Goal: Task Accomplishment & Management: Manage account settings

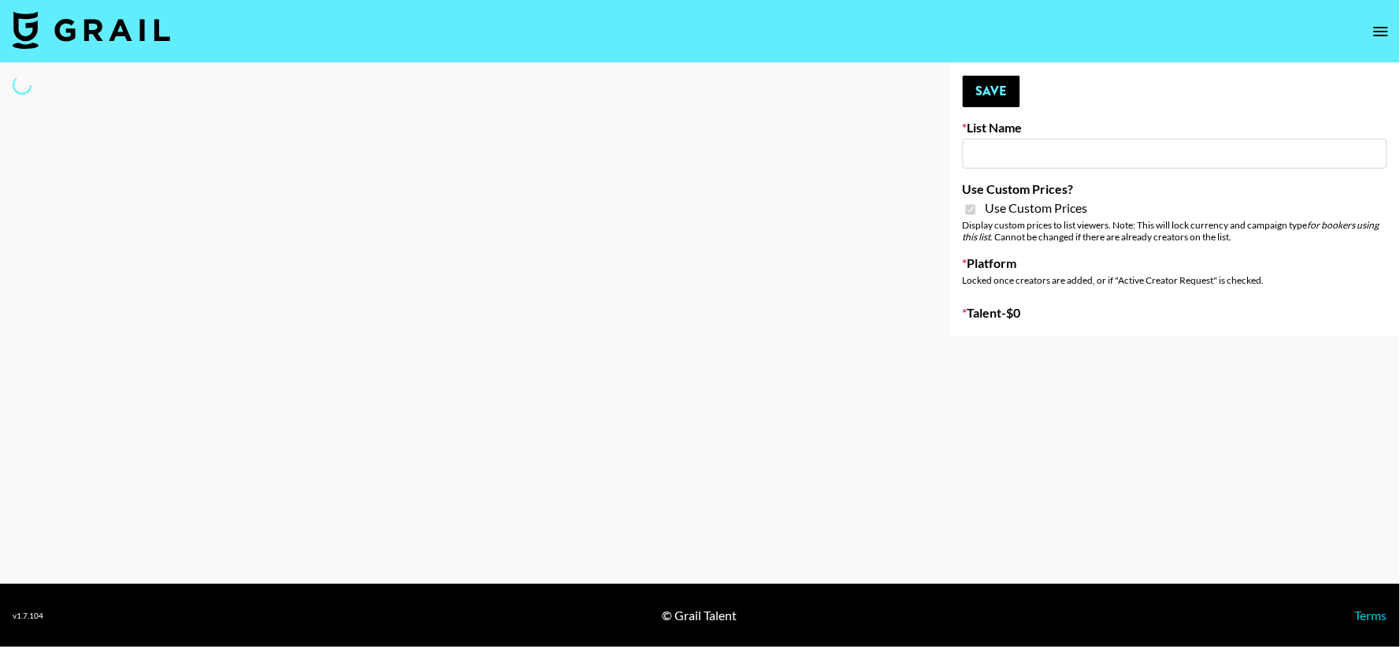
type input "App Install"
checkbox input "true"
select select "Brand"
type input "App Install"
checkbox input "true"
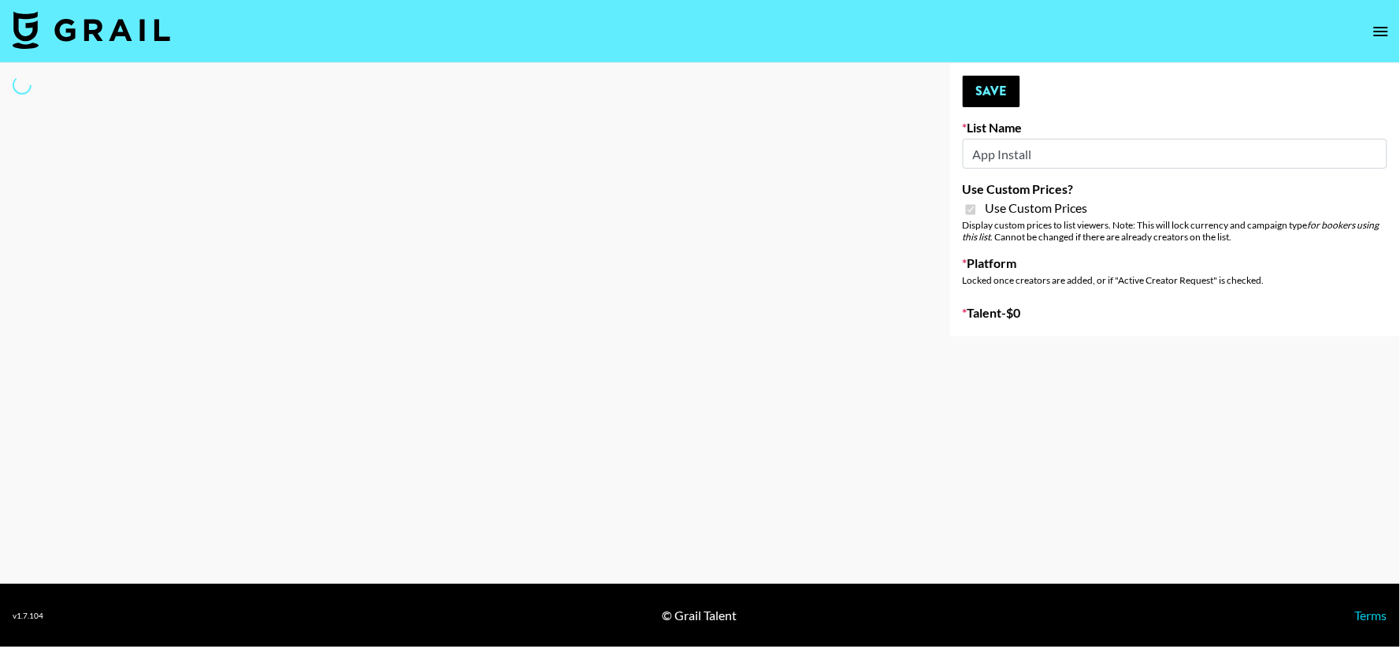
select select "Brand"
type input "Airbrush [DATE] Filters"
checkbox input "true"
select select "Brand"
type input "Amaxy Beauty"
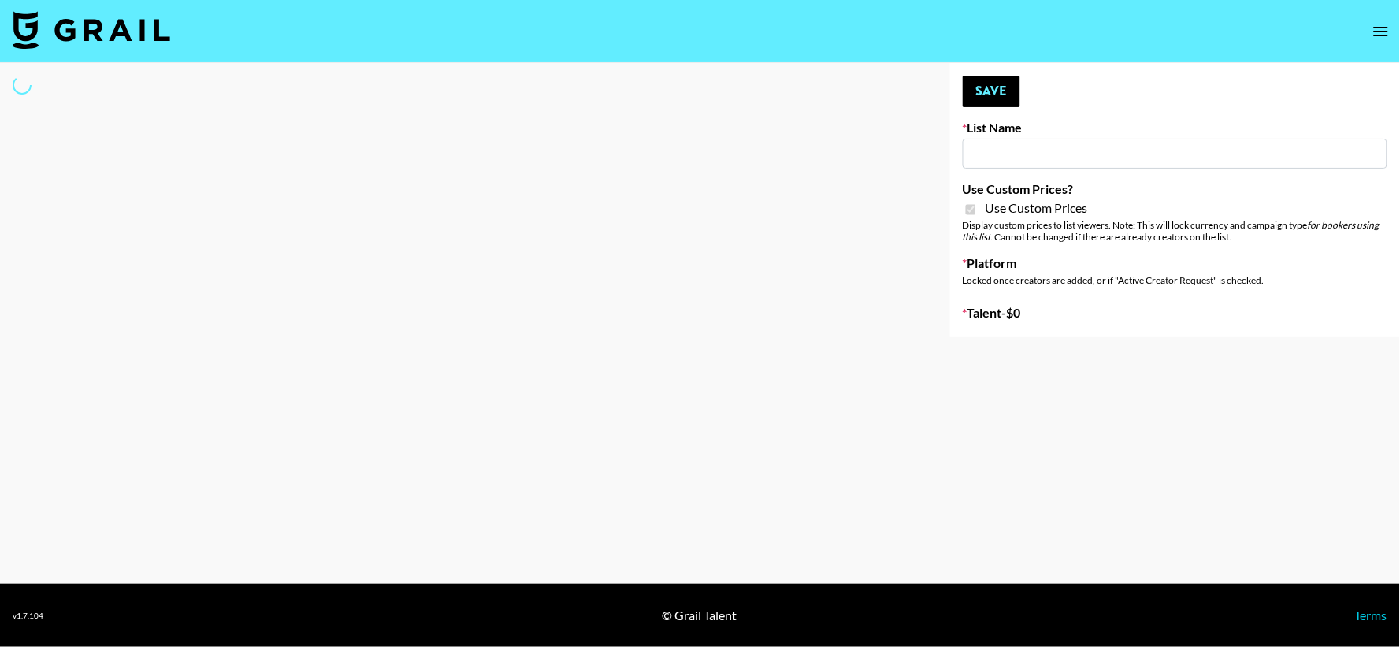
checkbox input "true"
select select "Brand"
